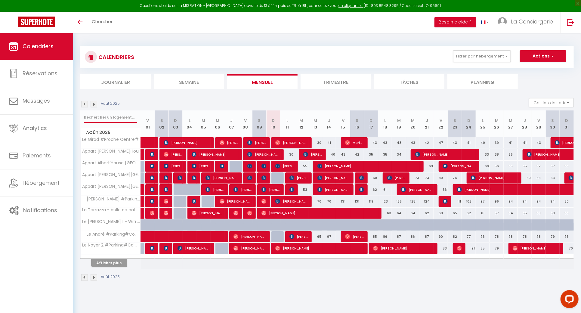
click at [114, 112] on input "text" at bounding box center [110, 117] width 53 height 11
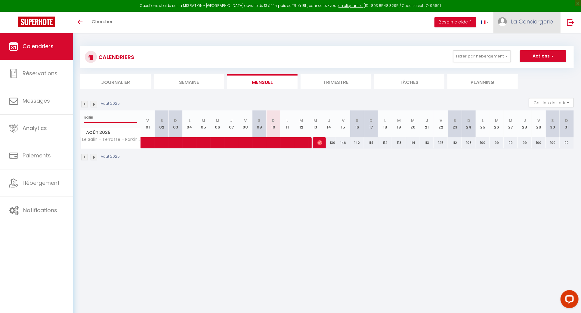
type input "salin"
click at [515, 22] on span "La Conciergerie" at bounding box center [532, 22] width 42 height 8
click at [531, 53] on link "Équipe" at bounding box center [536, 53] width 45 height 10
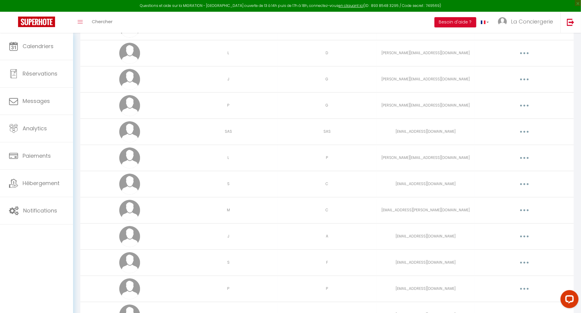
scroll to position [1031, 0]
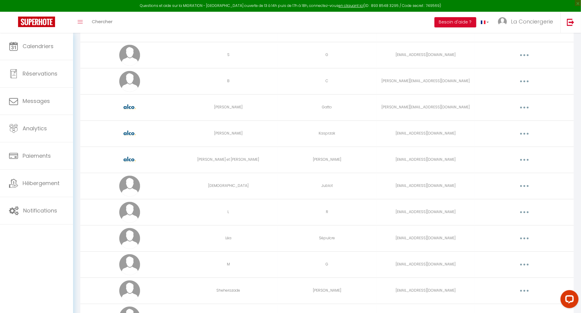
click at [523, 155] on button "button" at bounding box center [524, 160] width 17 height 10
click at [516, 170] on link "Editer" at bounding box center [509, 173] width 45 height 10
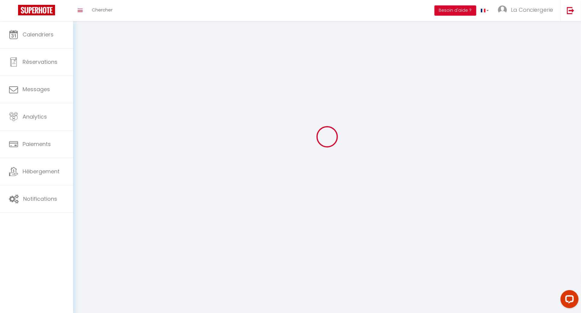
scroll to position [32, 0]
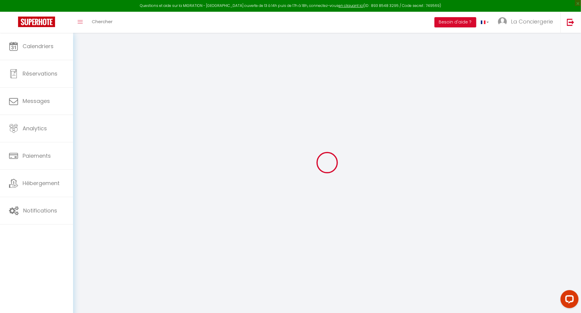
type input "Viviane et Laurent"
type input "Robin"
type input "vivianerobin2107@gmail.com"
type textarea "https://app.superhote.com/#/connect/3Vz43Q7Ydl"
checkbox input "true"
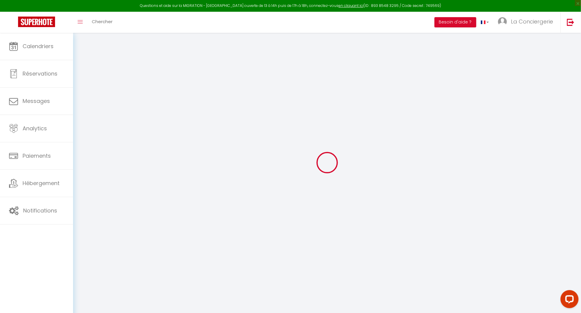
checkbox input "false"
checkbox input "true"
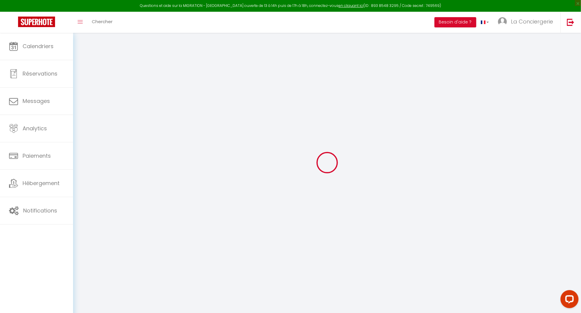
checkbox input "true"
checkbox input "false"
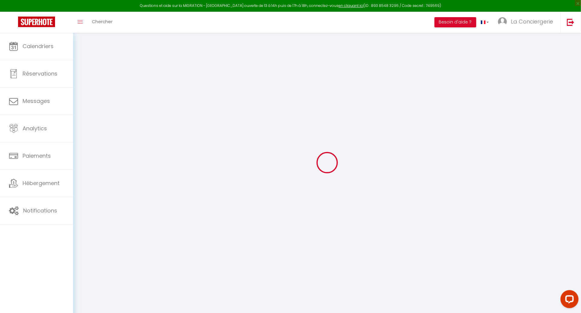
checkbox input "false"
checkbox input "true"
checkbox input "false"
select select
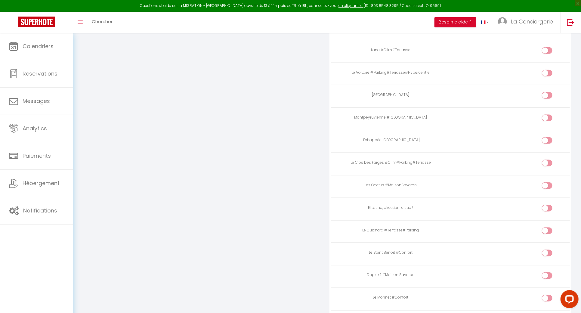
scroll to position [2142, 0]
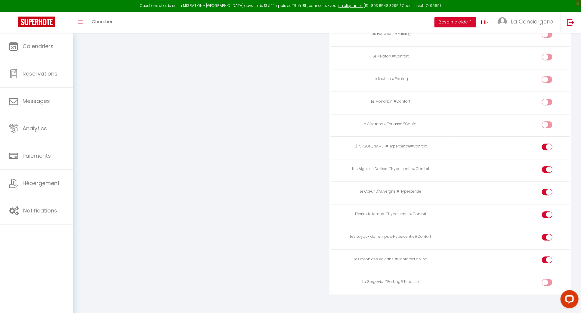
click at [549, 189] on input "checkbox" at bounding box center [552, 193] width 11 height 9
checkbox input "false"
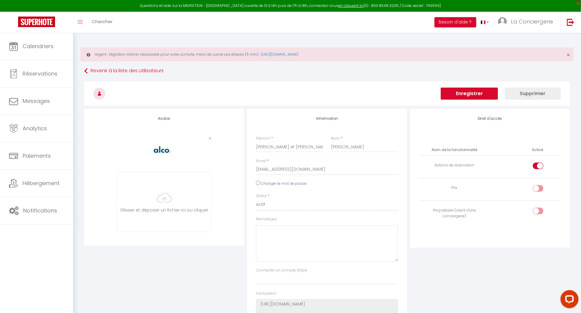
click at [447, 93] on button "Enregistrer" at bounding box center [469, 94] width 57 height 12
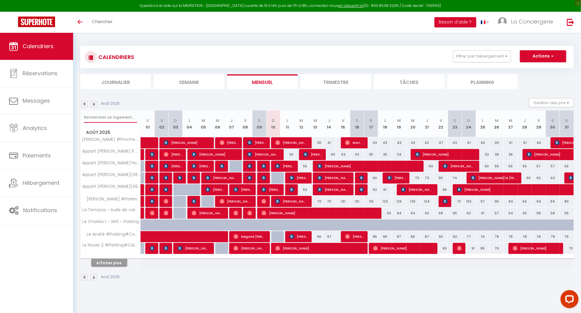
click at [109, 119] on input "text" at bounding box center [110, 117] width 53 height 11
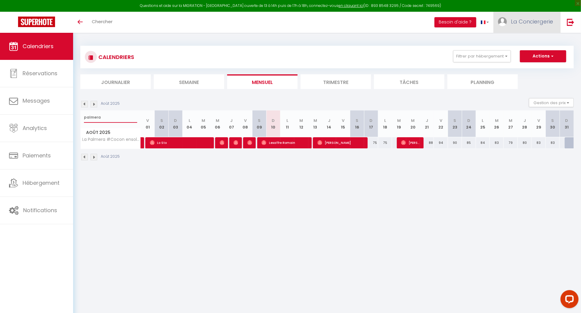
type input "palmera"
click at [539, 20] on span "La Conciergerie" at bounding box center [532, 22] width 42 height 8
click at [538, 45] on link "Paramètres" at bounding box center [536, 42] width 45 height 10
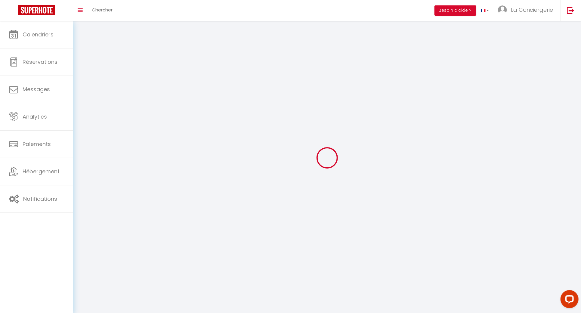
select select "28"
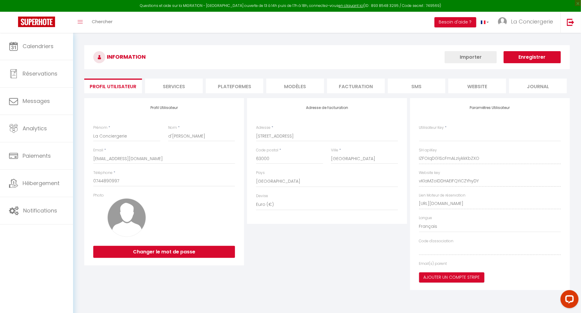
type input "IZFOIqDG1ScFmALziykkKbZXO"
type input "vKlaMZoIDDHAEIFQYiCZYhyDY"
type input "[URL][DOMAIN_NAME]"
click at [229, 86] on li "Plateformes" at bounding box center [235, 86] width 58 height 15
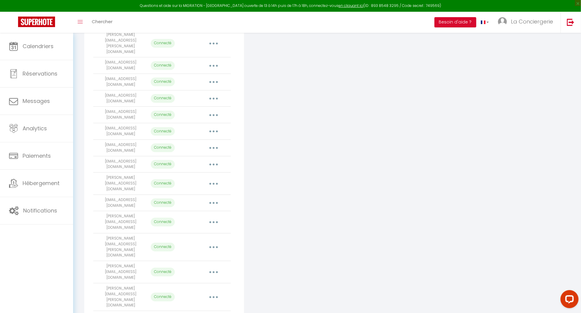
scroll to position [379, 0]
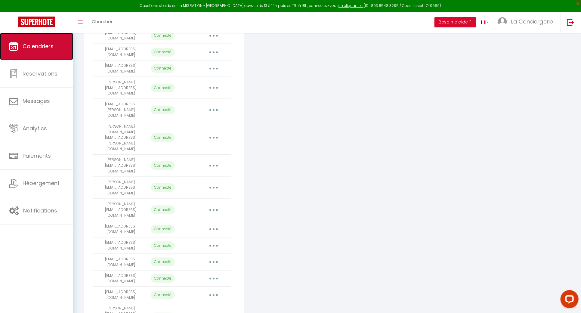
click at [36, 49] on span "Calendriers" at bounding box center [38, 46] width 31 height 8
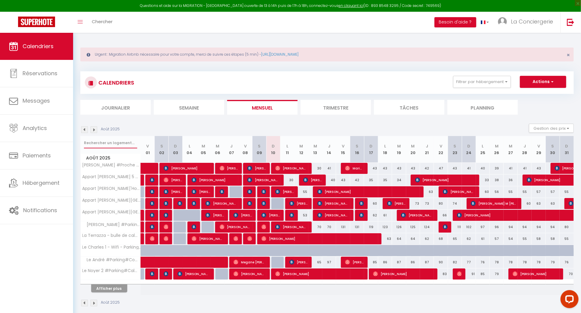
click at [115, 140] on input "text" at bounding box center [110, 143] width 53 height 11
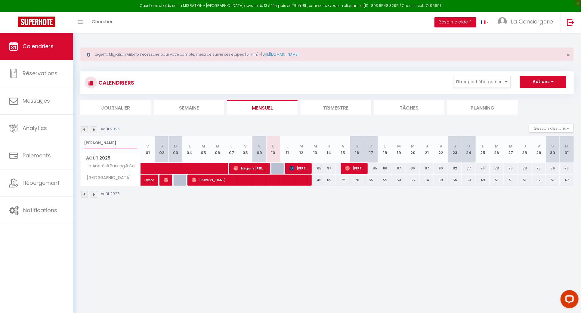
type input "[PERSON_NAME]"
